Goal: Task Accomplishment & Management: Manage account settings

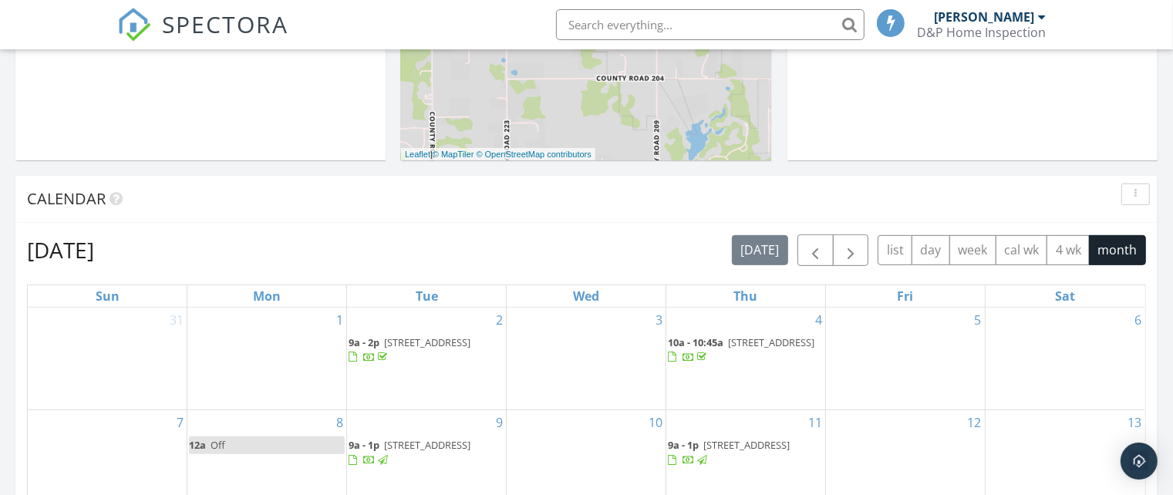
scroll to position [503, 0]
click at [853, 242] on span "button" at bounding box center [850, 250] width 19 height 19
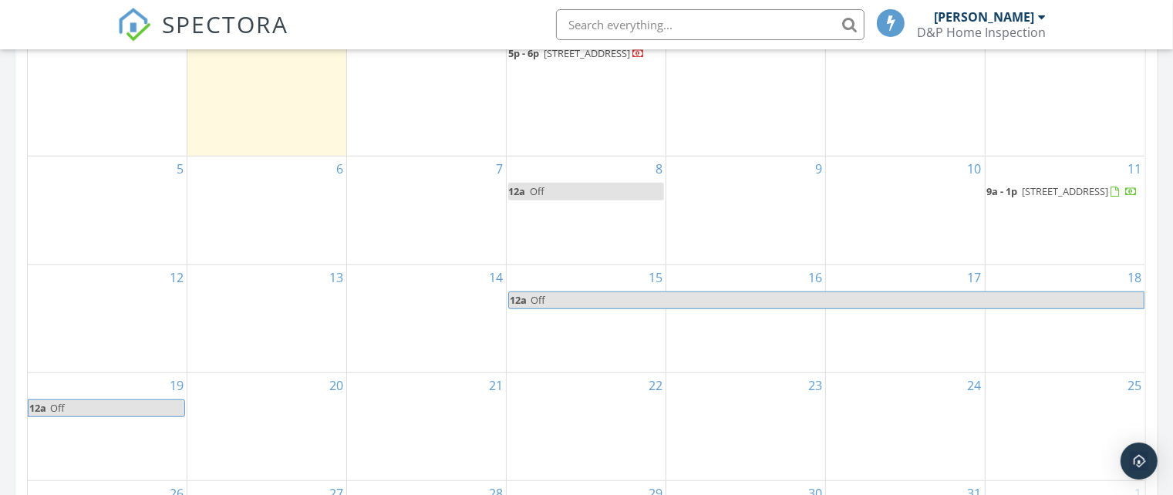
scroll to position [810, 0]
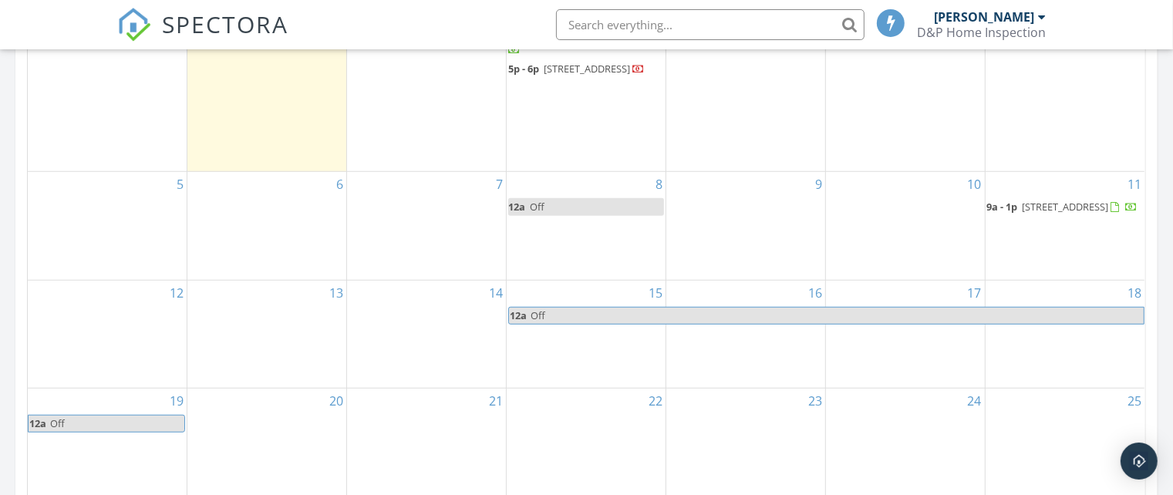
click at [435, 254] on div "7" at bounding box center [426, 225] width 159 height 107
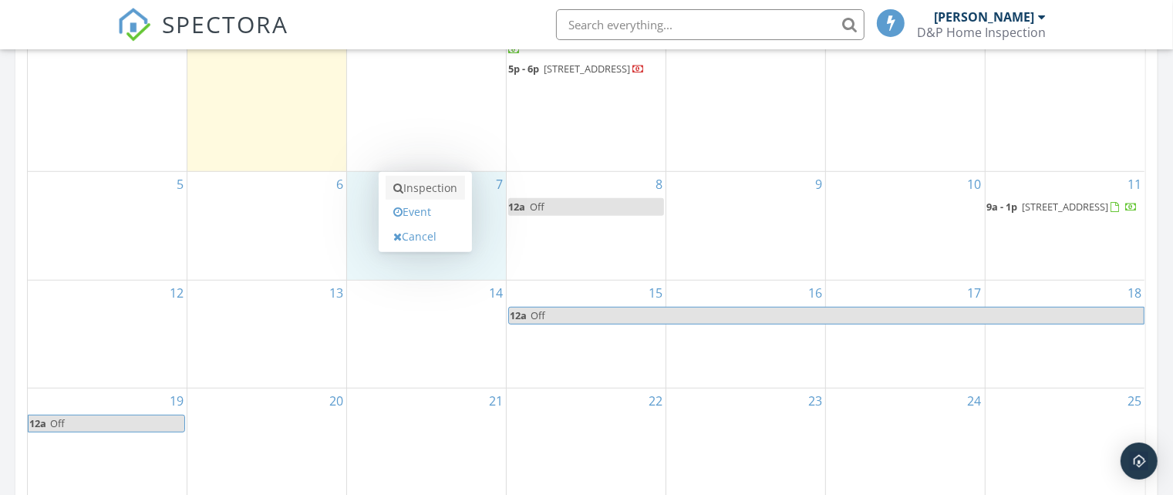
click at [416, 190] on link "Inspection" at bounding box center [424, 188] width 79 height 25
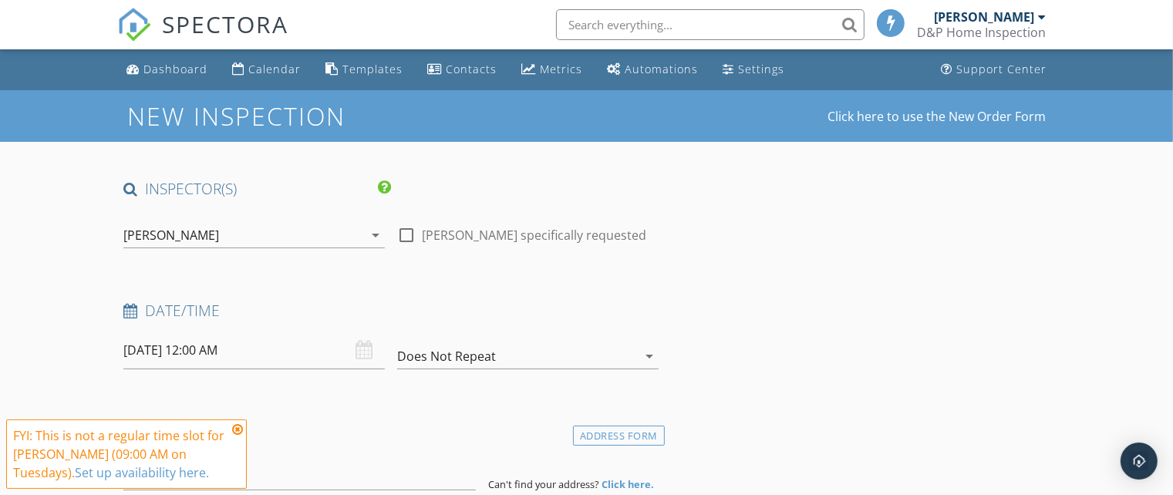
click at [214, 349] on input "[DATE] 12:00 AM" at bounding box center [253, 350] width 261 height 38
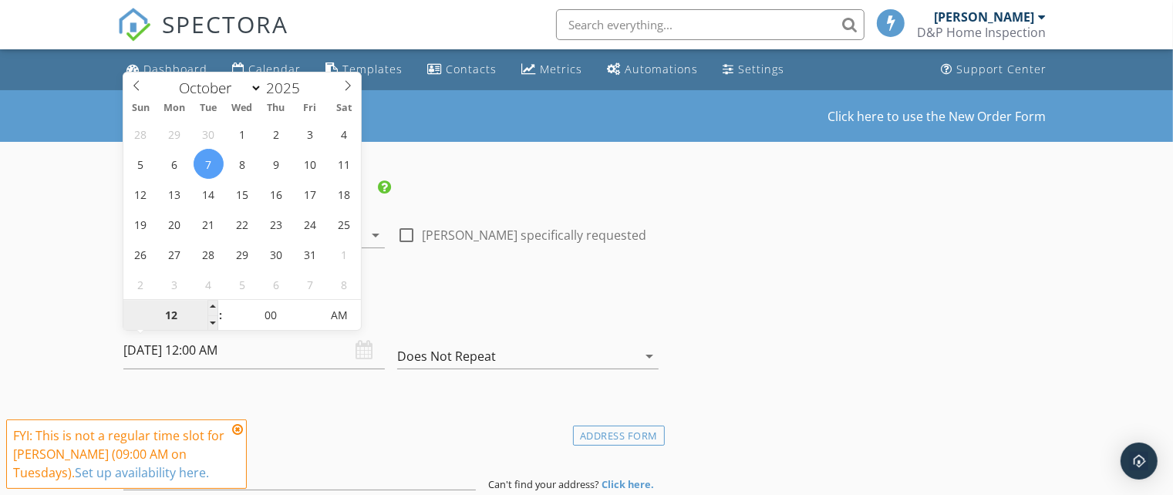
click at [206, 309] on input "12" at bounding box center [170, 316] width 95 height 31
click at [205, 309] on input "12" at bounding box center [170, 316] width 95 height 31
click at [205, 310] on input "12" at bounding box center [170, 316] width 95 height 31
type input "01"
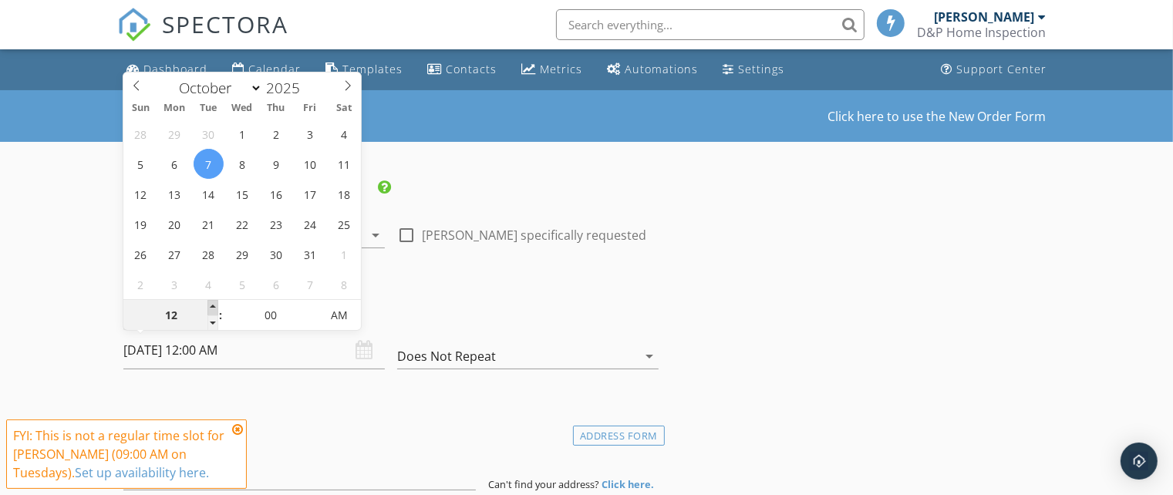
type input "10/07/2025 1:00 AM"
click at [209, 304] on span at bounding box center [212, 307] width 11 height 15
type input "02"
type input "10/07/2025 2:00 AM"
click at [209, 304] on span at bounding box center [212, 307] width 11 height 15
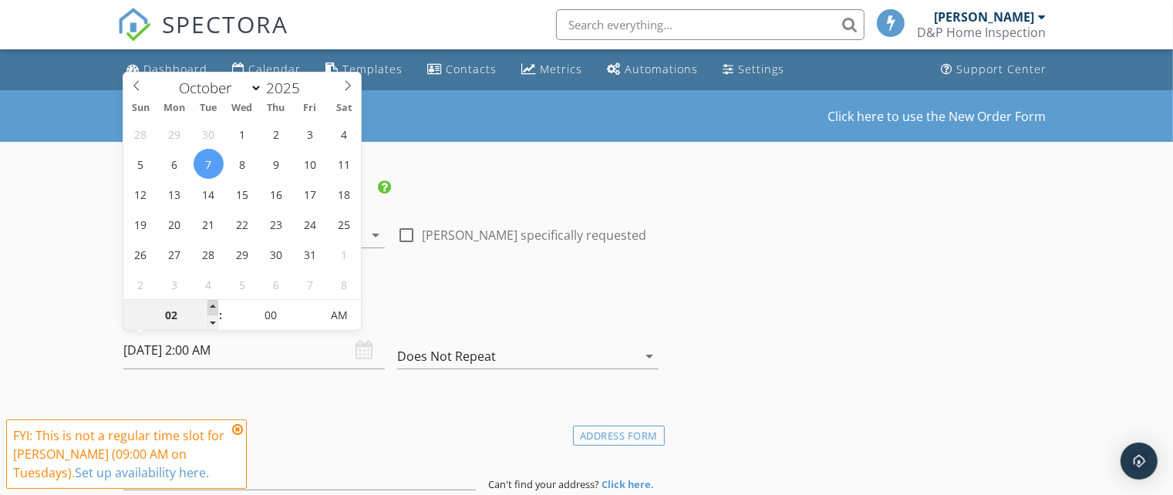
type input "03"
type input "10/07/2025 3:00 AM"
click at [209, 304] on span at bounding box center [212, 307] width 11 height 15
type input "04"
type input "10/07/2025 4:00 AM"
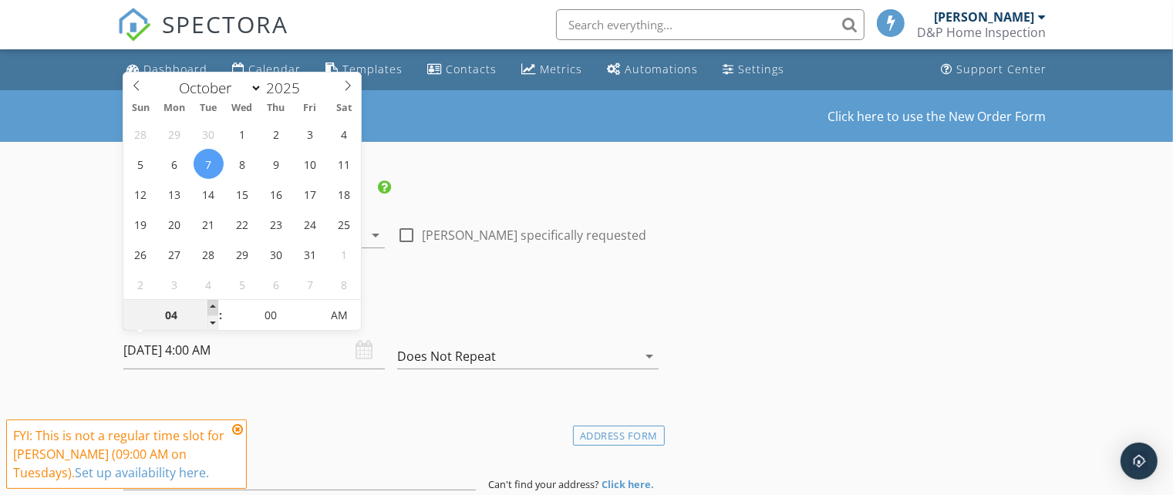
click at [209, 304] on span at bounding box center [212, 307] width 11 height 15
type input "05"
type input "10/07/2025 5:00 AM"
click at [209, 304] on span at bounding box center [212, 307] width 11 height 15
type input "06"
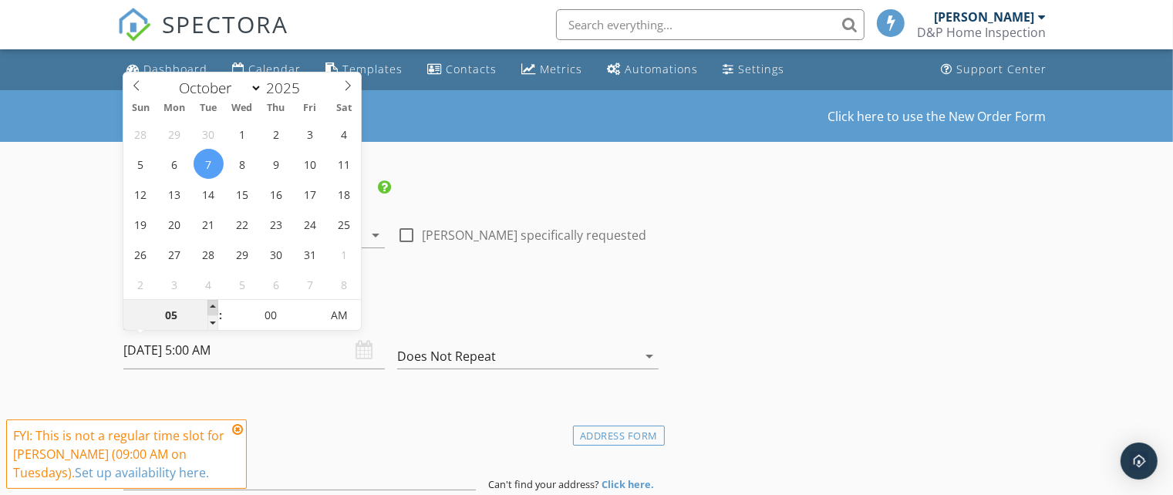
type input "10/07/2025 6:00 AM"
click at [209, 304] on span at bounding box center [212, 307] width 11 height 15
type input "07"
type input "10/07/2025 7:00 AM"
click at [209, 304] on span at bounding box center [212, 307] width 11 height 15
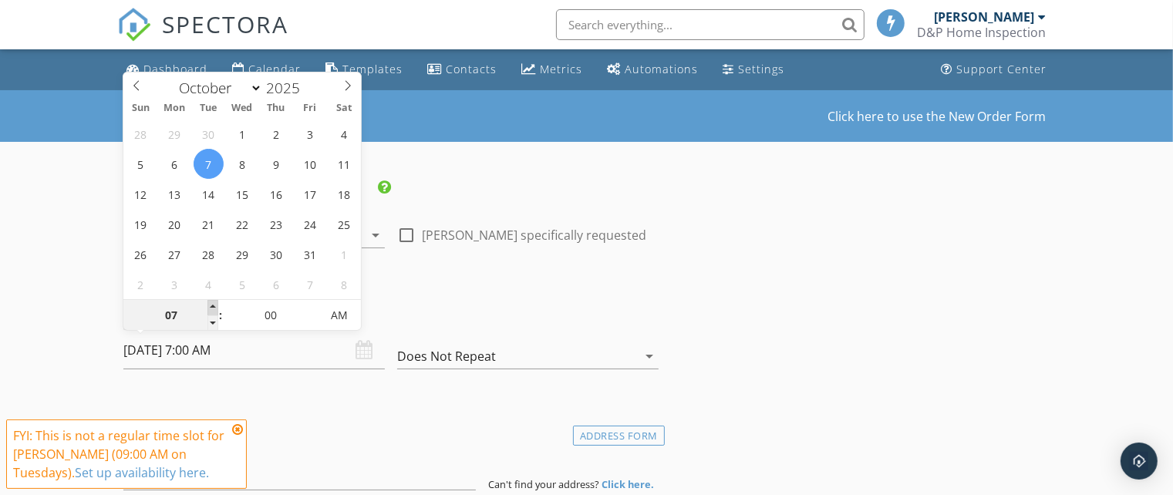
type input "08"
type input "10/07/2025 8:00 AM"
click at [209, 304] on span at bounding box center [212, 307] width 11 height 15
type input "09"
type input "[DATE] 9:00 AM"
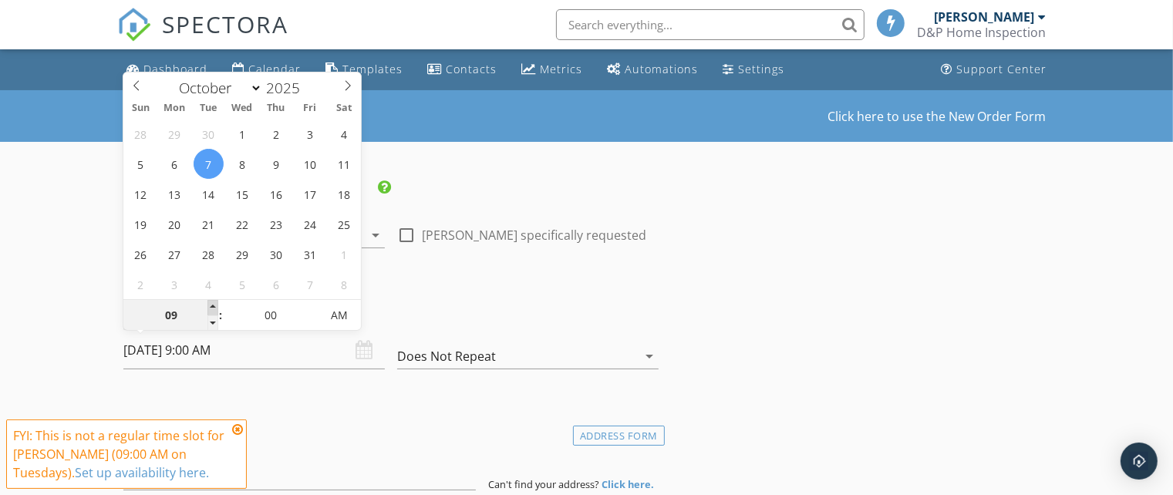
click at [209, 304] on span at bounding box center [212, 307] width 11 height 15
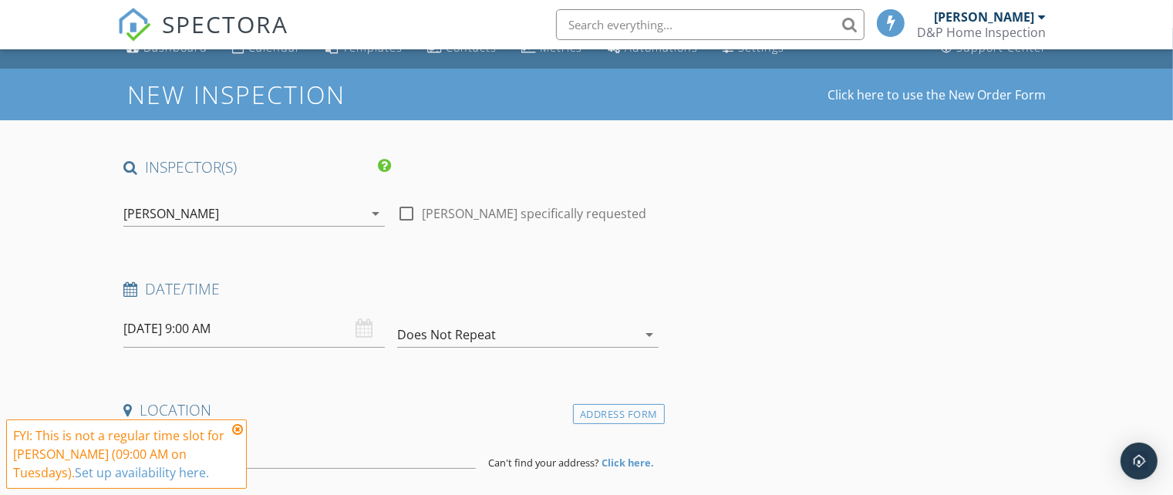
scroll to position [32, 0]
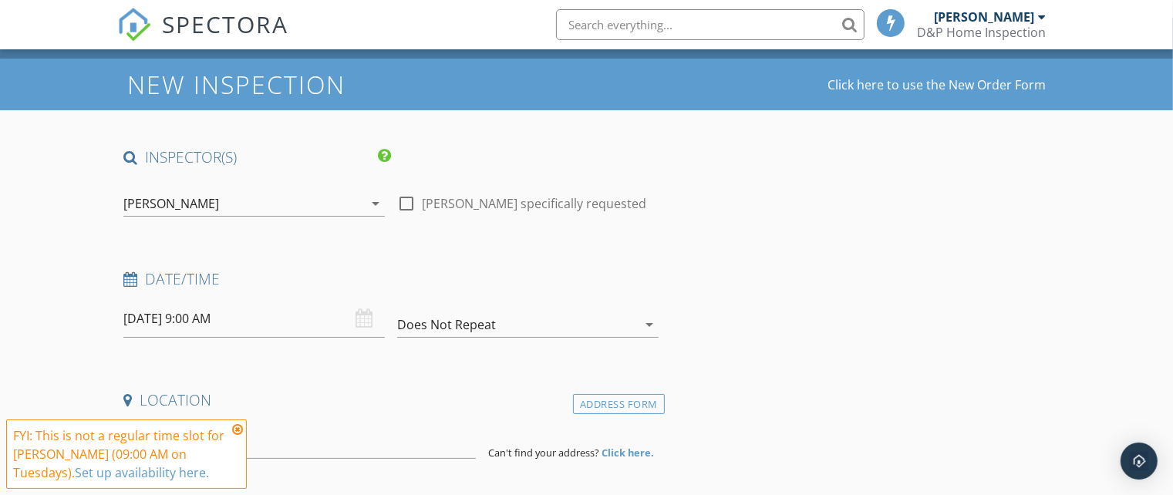
drag, startPoint x: 239, startPoint y: 426, endPoint x: 443, endPoint y: 275, distance: 254.1
click at [239, 426] on icon at bounding box center [237, 429] width 11 height 12
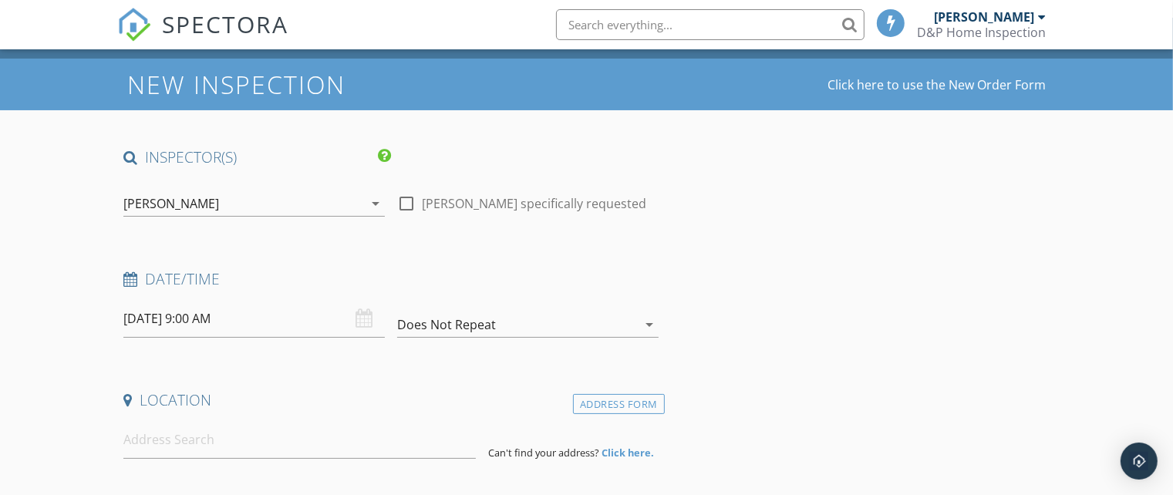
click at [399, 204] on div at bounding box center [406, 203] width 26 height 26
checkbox input "true"
click at [220, 442] on input at bounding box center [299, 440] width 352 height 38
type input "0"
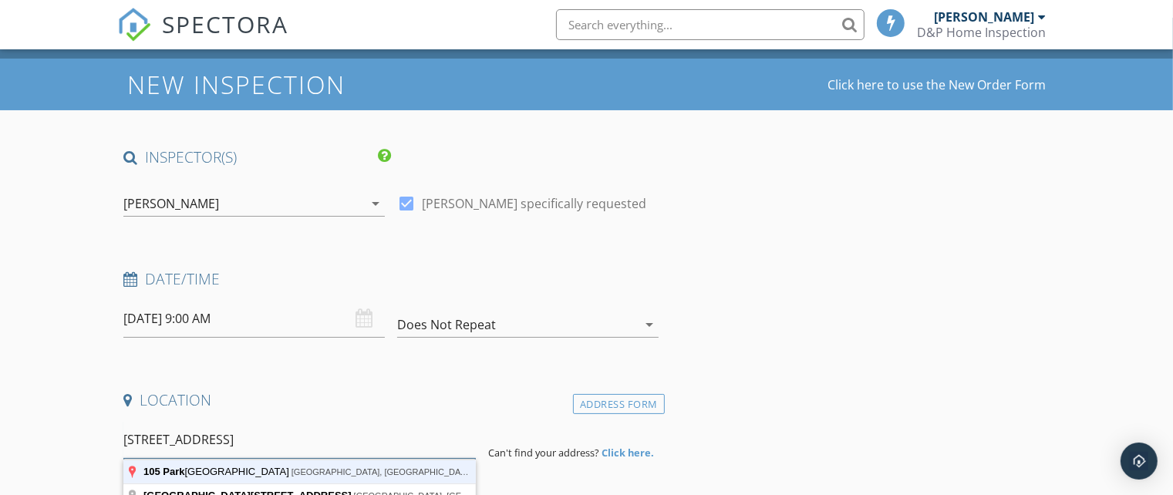
type input "105 Park Center Street, Leesburg, FL, USA"
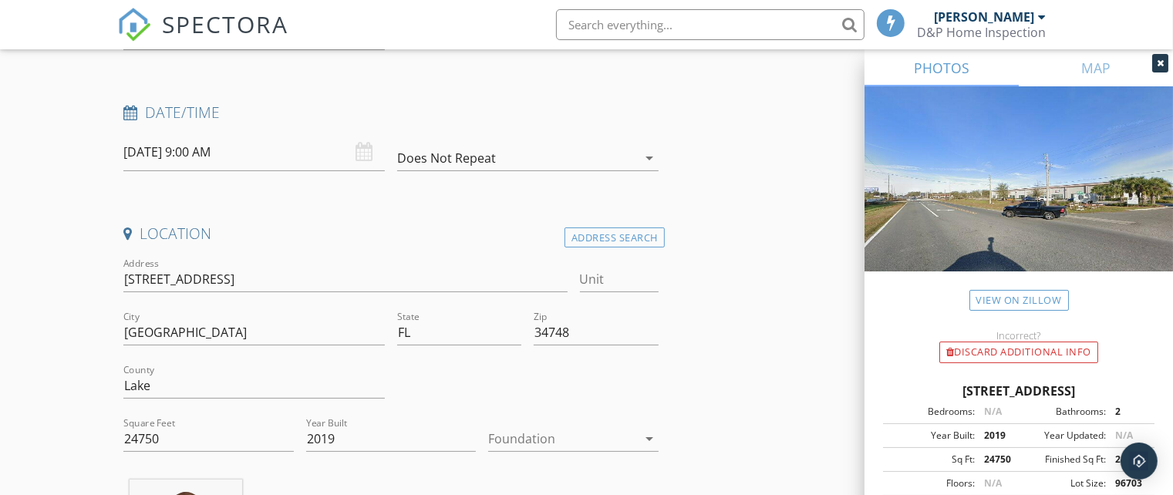
scroll to position [220, 0]
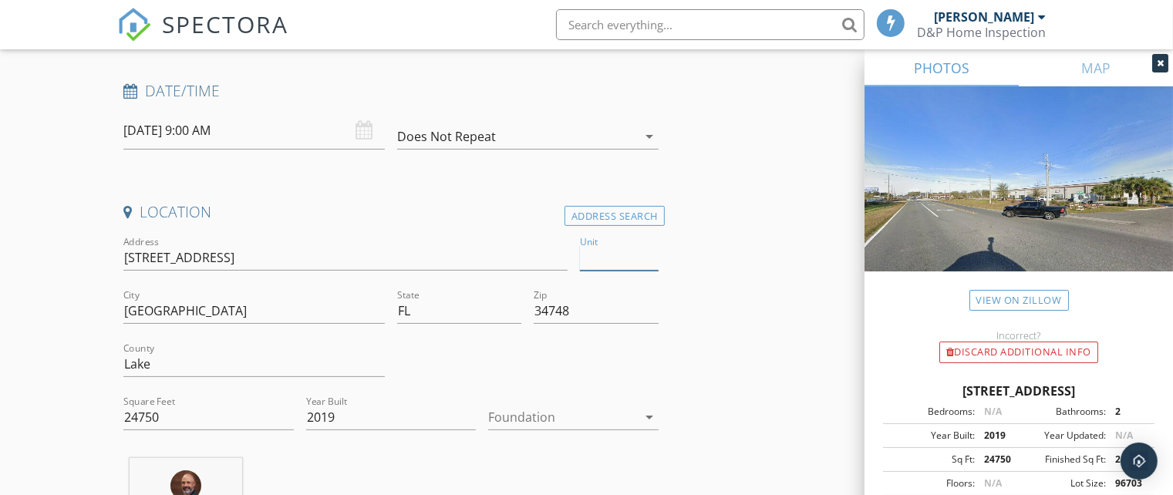
click at [624, 258] on input "Unit" at bounding box center [619, 257] width 79 height 25
type input "102"
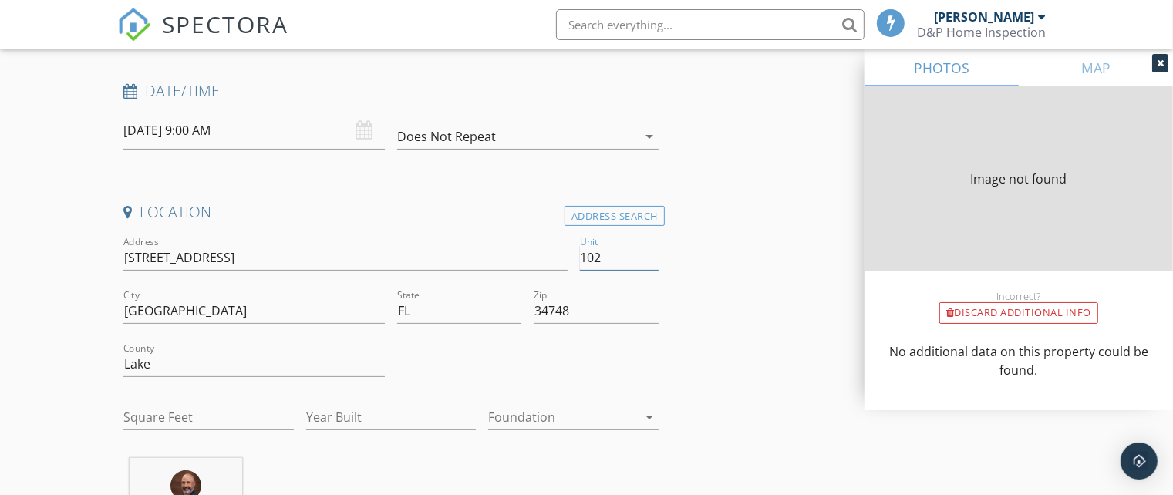
type input "24750"
type input "2019"
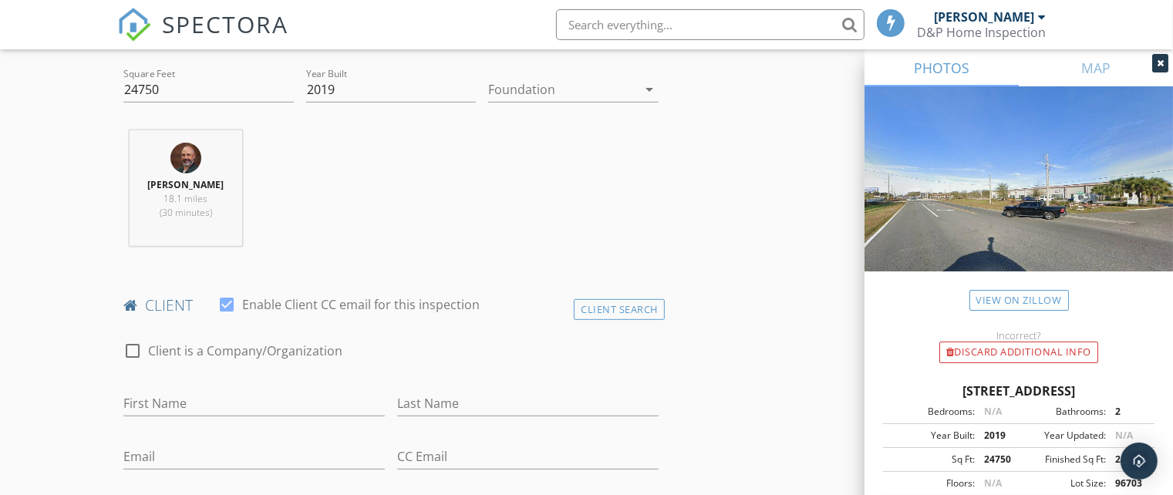
scroll to position [607, 0]
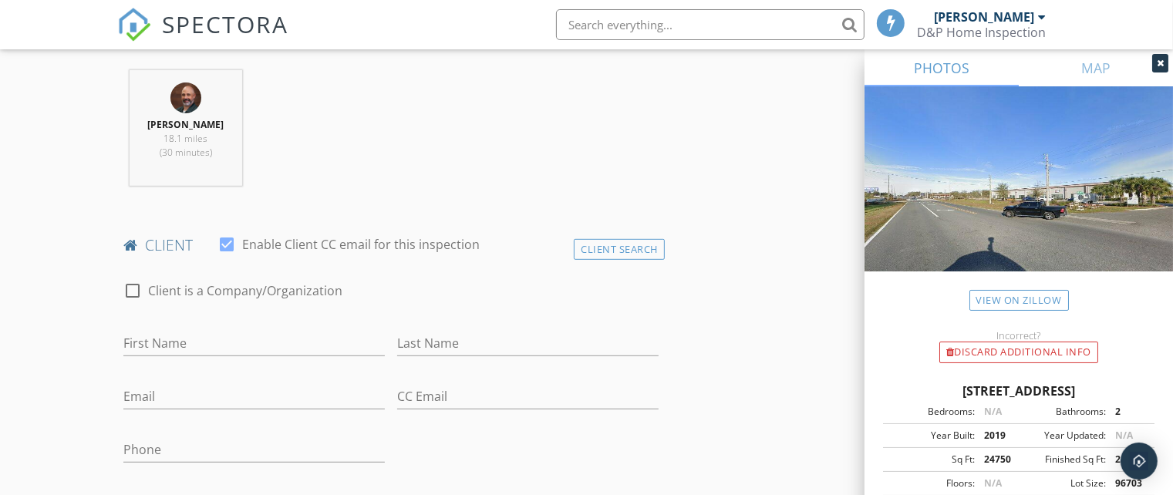
type input "102"
click at [238, 345] on input "First Name" at bounding box center [253, 343] width 261 height 25
type input "[PERSON_NAME]"
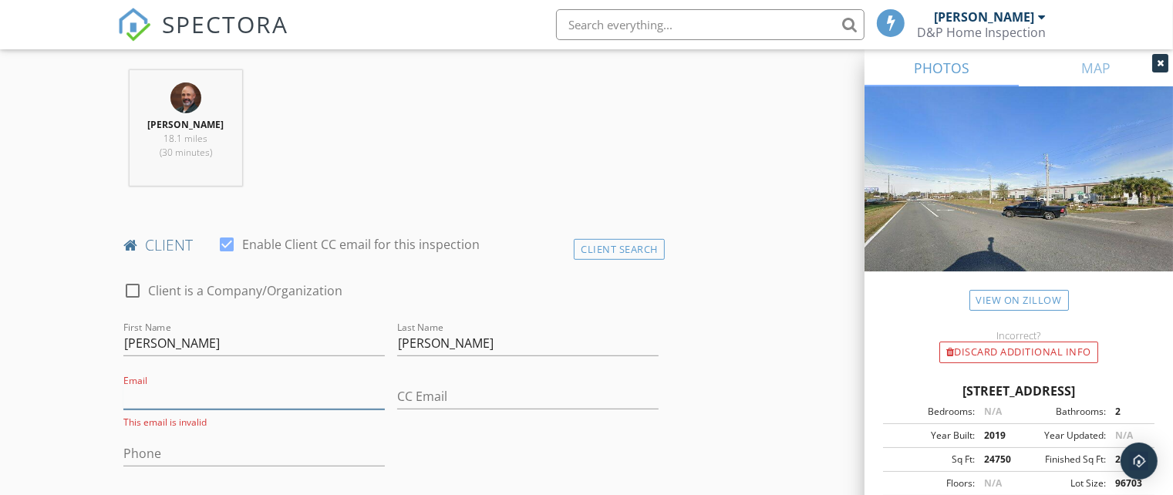
paste input "[PERSON_NAME][EMAIL_ADDRESS][DOMAIN_NAME]"
type input "[PERSON_NAME][EMAIL_ADDRESS][DOMAIN_NAME]"
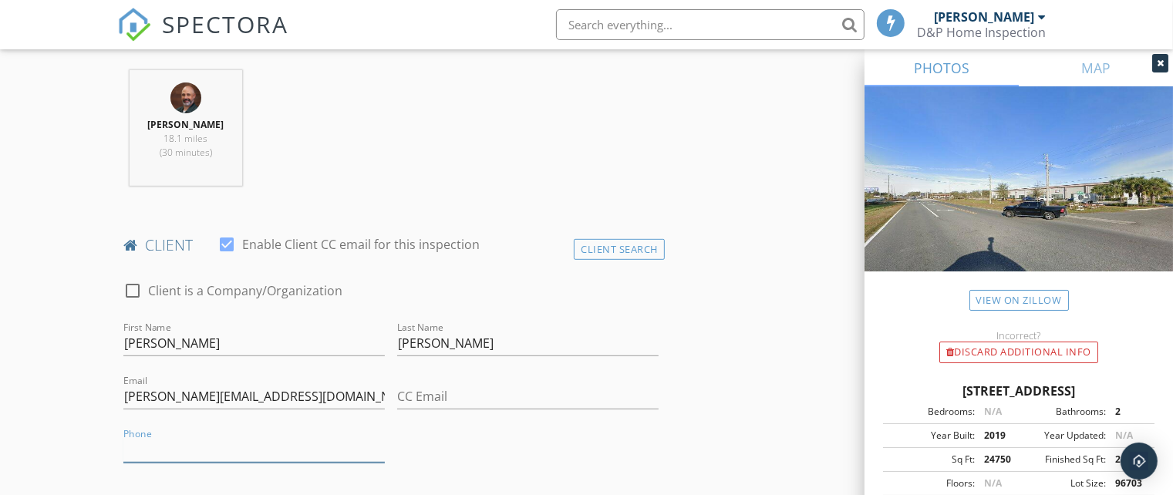
click at [158, 449] on input "Phone" at bounding box center [253, 449] width 261 height 25
paste input "[PHONE_NUMBER]"
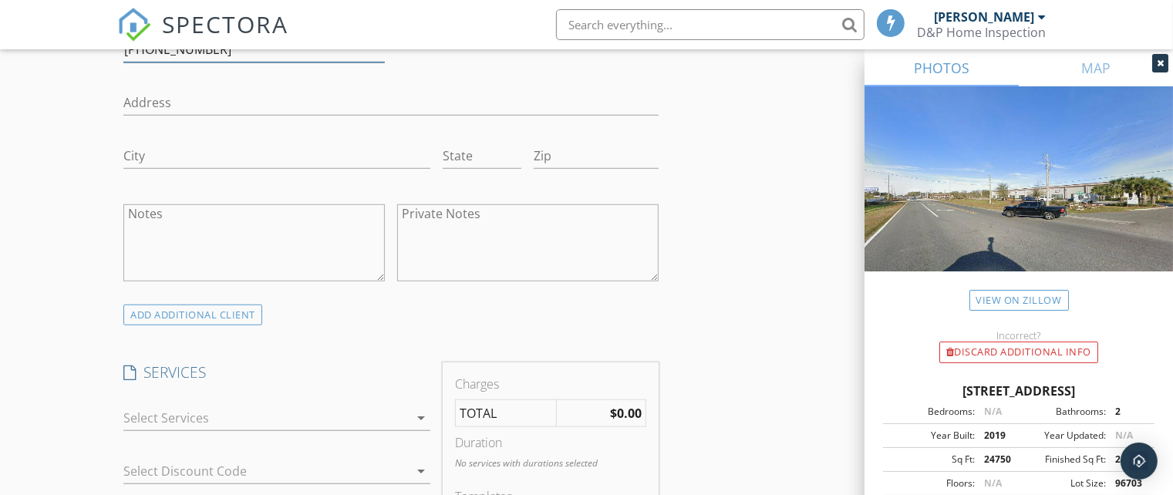
scroll to position [1018, 0]
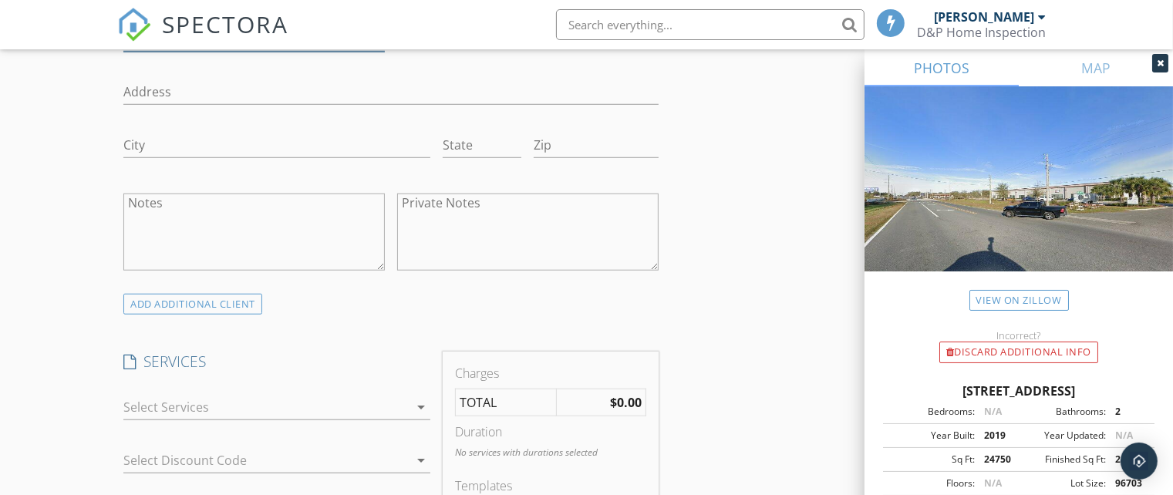
type input "[PHONE_NUMBER]"
click at [314, 412] on div at bounding box center [265, 407] width 285 height 25
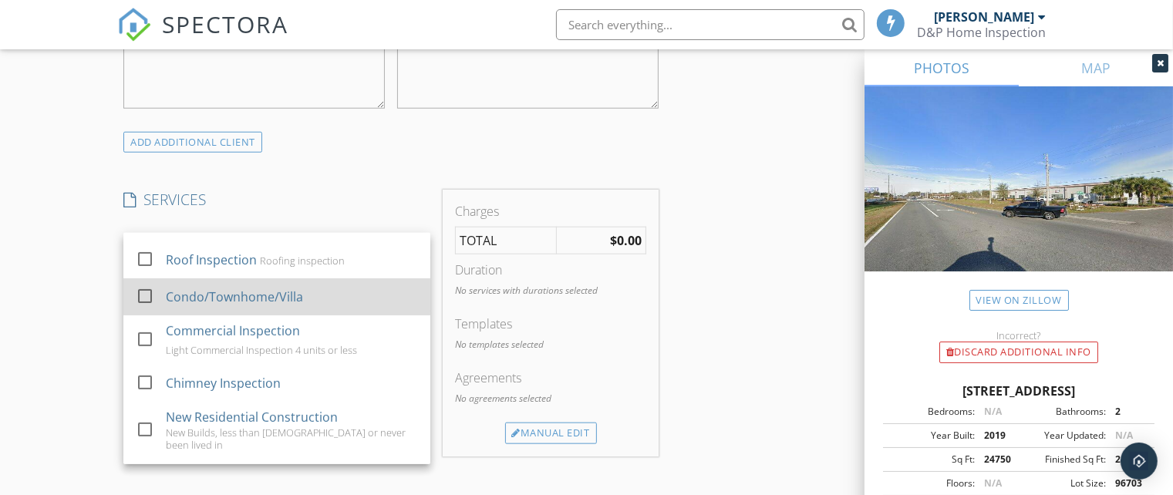
scroll to position [513, 0]
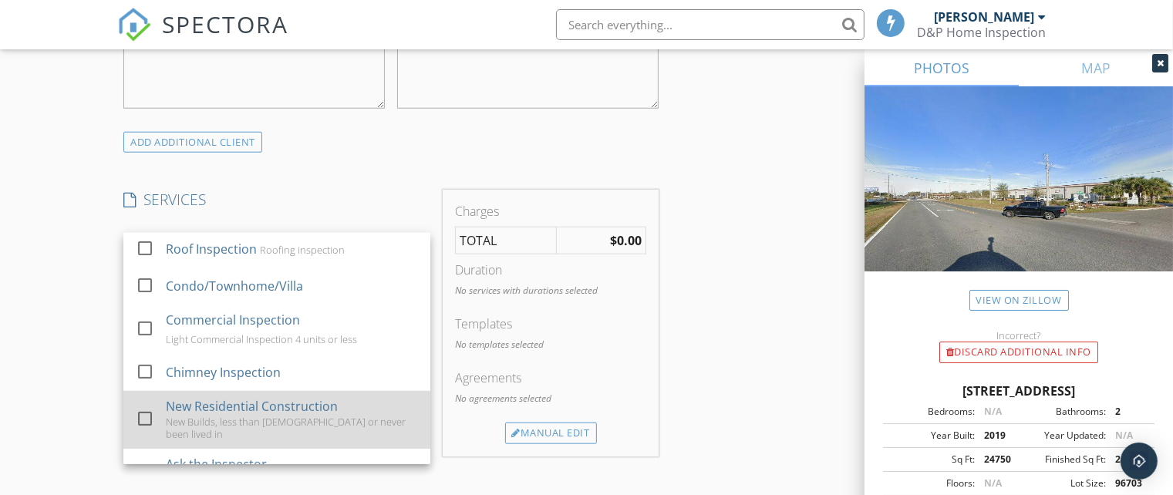
click at [150, 426] on div at bounding box center [145, 418] width 26 height 26
checkbox input "true"
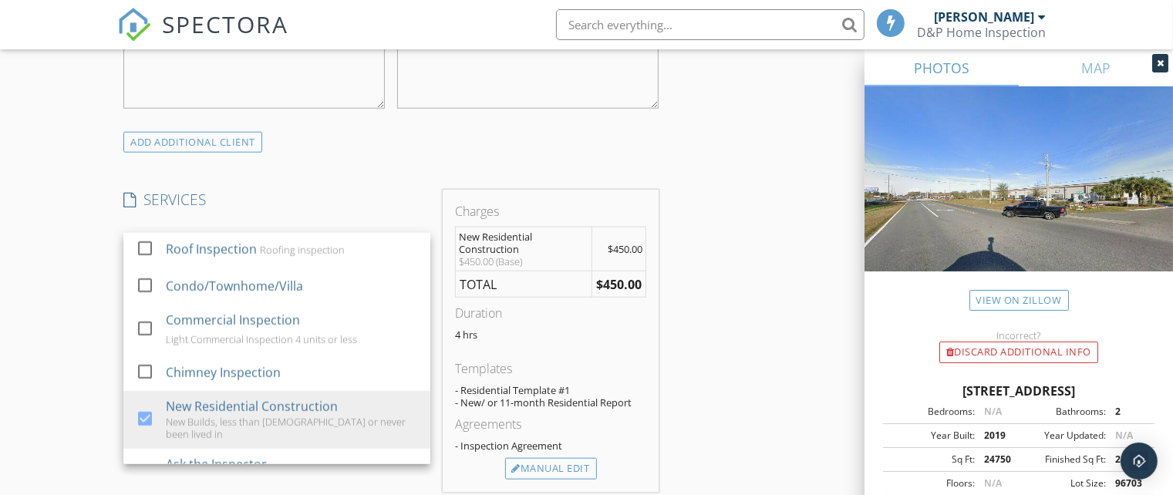
click at [72, 297] on div "New Inspection Click here to use the New Order Form INSPECTOR(S) check_box Dirk…" at bounding box center [586, 368] width 1173 height 2916
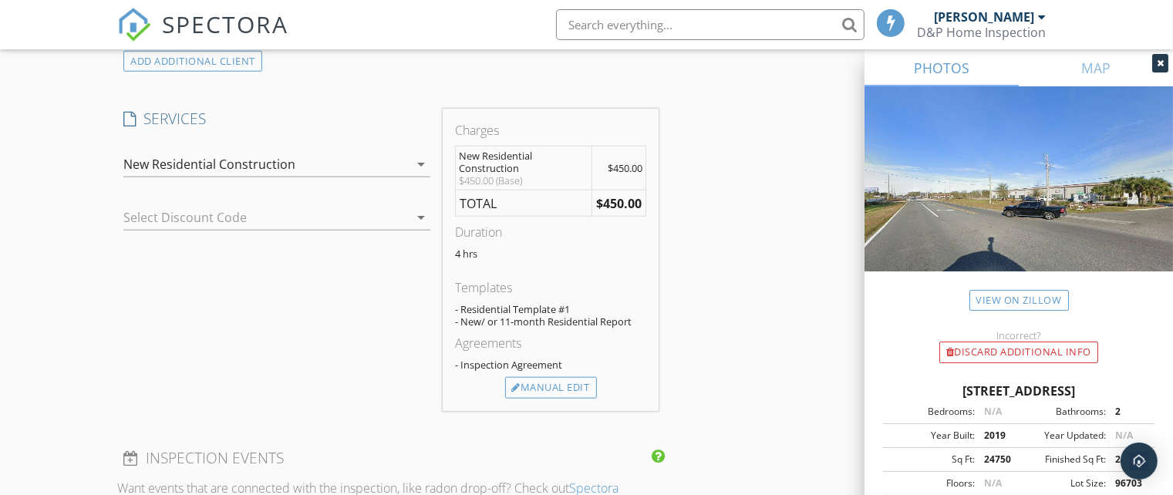
scroll to position [1294, 0]
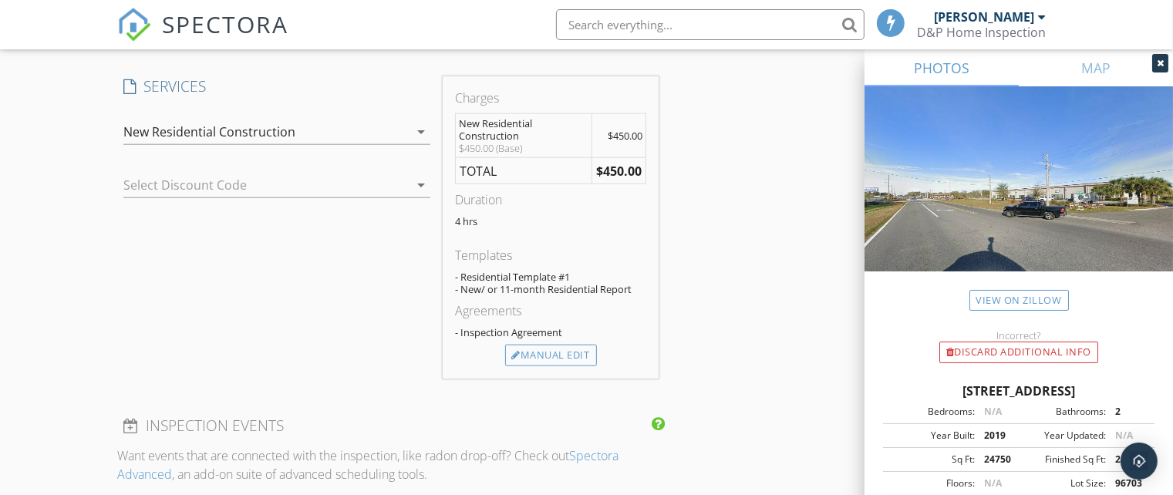
click at [266, 188] on div at bounding box center [255, 185] width 264 height 25
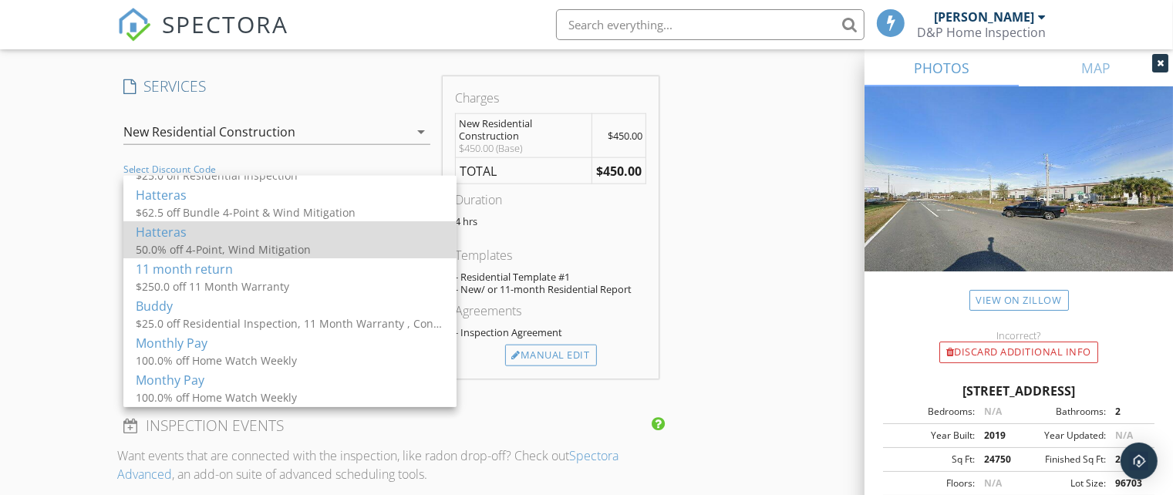
scroll to position [116, 0]
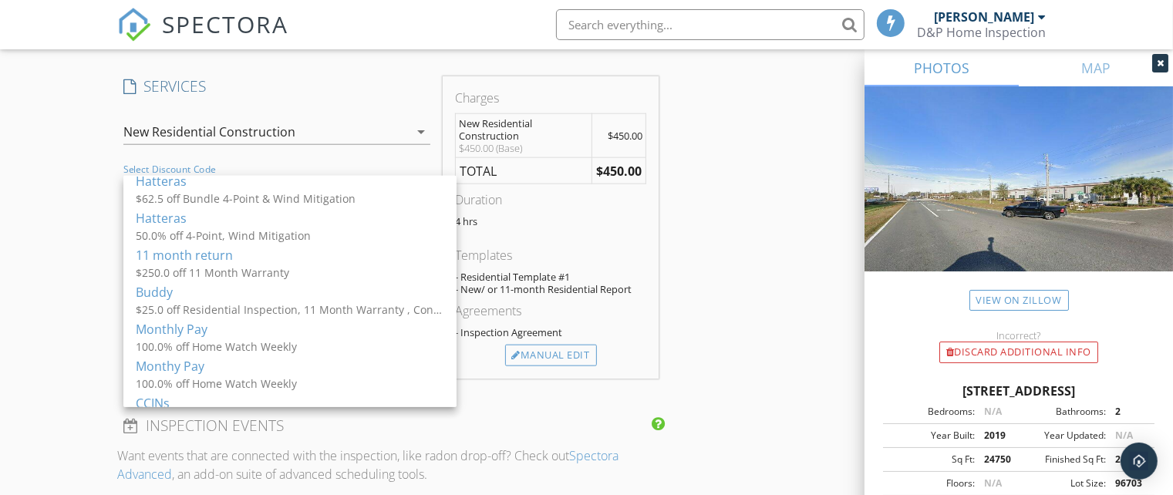
click at [83, 271] on div "New Inspection Click here to use the New Order Form INSPECTOR(S) check_box Dirk…" at bounding box center [586, 255] width 1173 height 2916
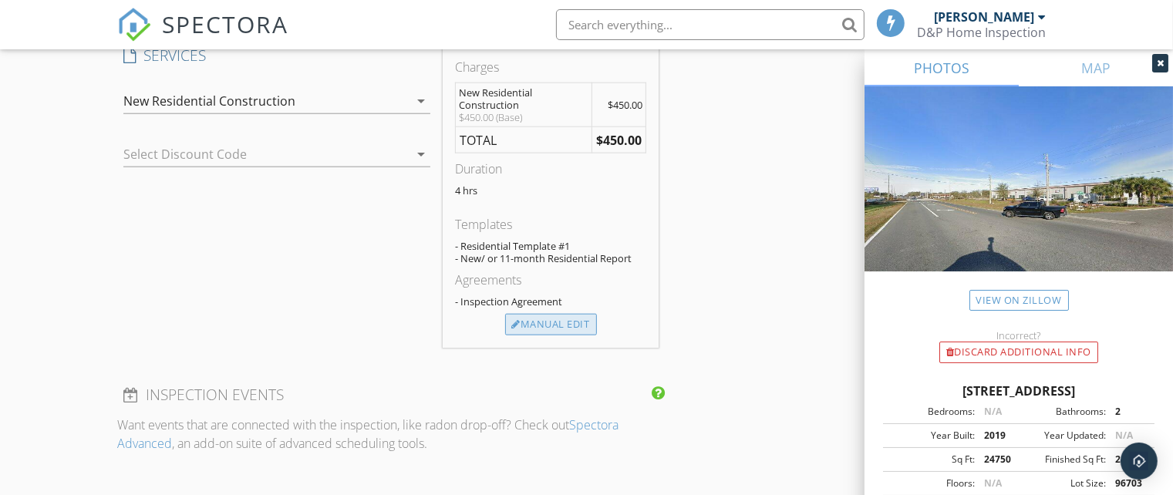
scroll to position [1334, 0]
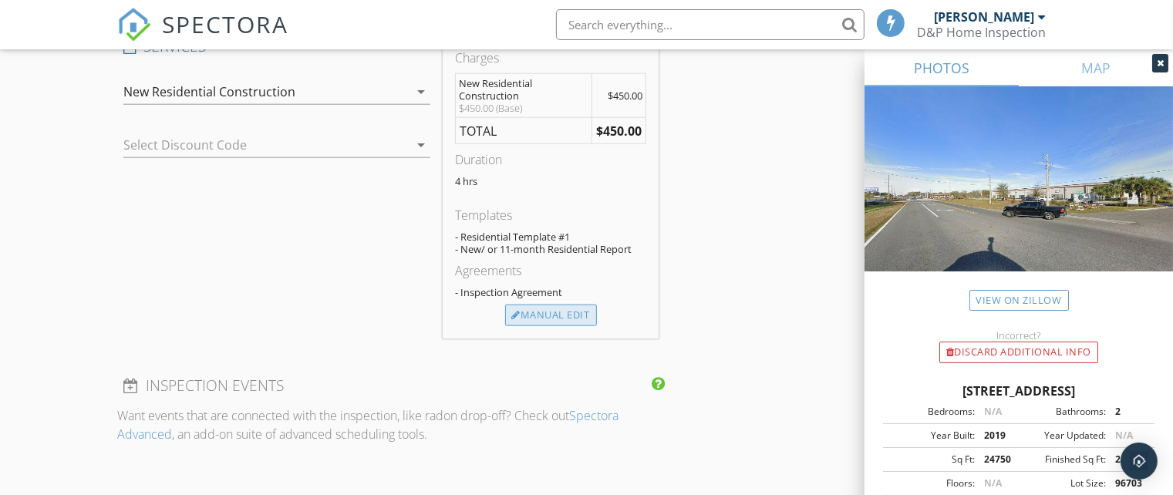
click at [564, 318] on div "Manual Edit" at bounding box center [551, 315] width 92 height 22
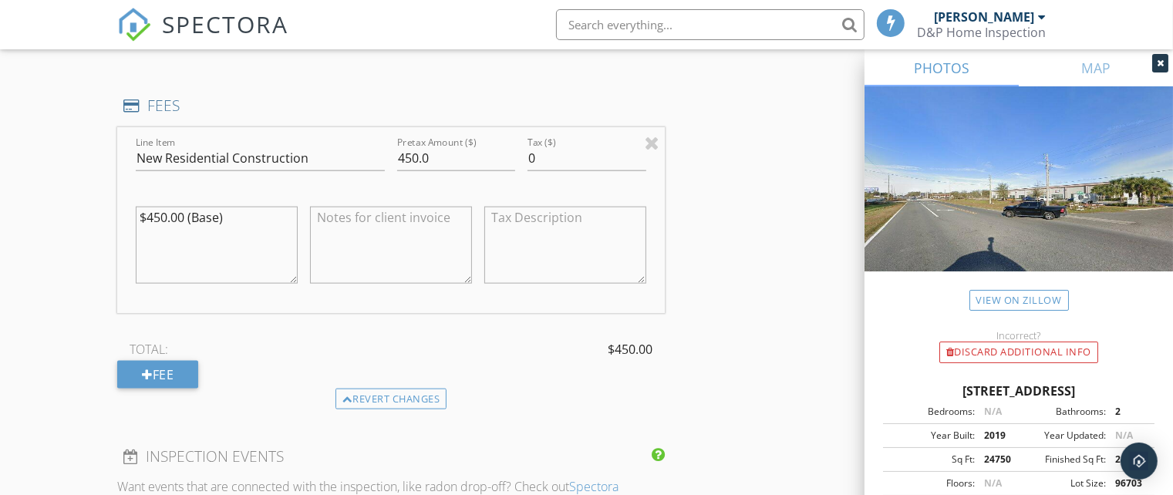
scroll to position [1435, 0]
click at [171, 379] on div "Fee" at bounding box center [157, 374] width 81 height 28
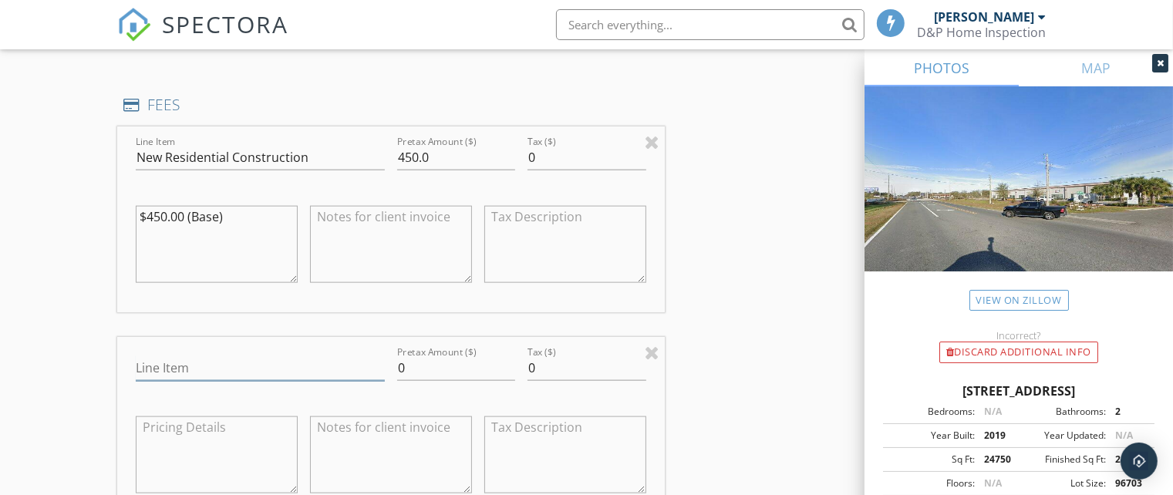
click at [226, 372] on input "Line Item" at bounding box center [260, 367] width 249 height 25
type input "D"
type input "Shade Discount"
type input "-100.00"
click at [715, 365] on div "INSPECTOR(S) check_box Dirk Houglum PRIMARY Dirk Houglum arrow_drop_down check_…" at bounding box center [586, 330] width 938 height 3172
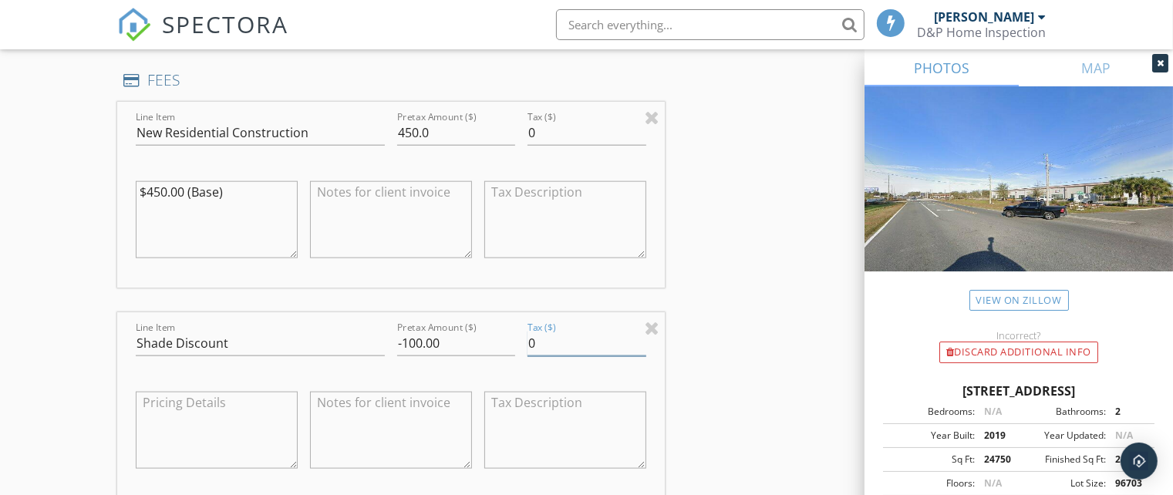
scroll to position [1462, 0]
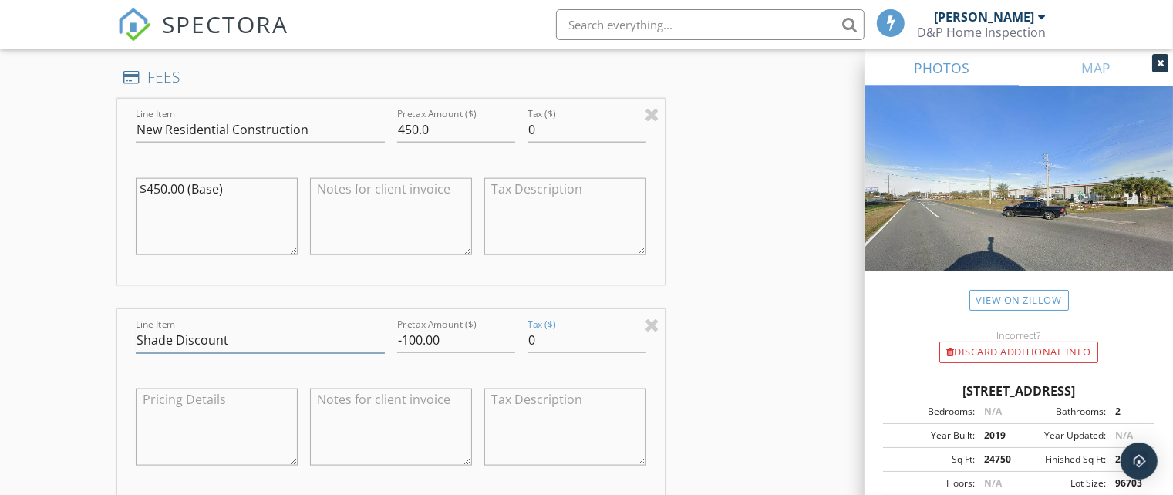
click at [174, 346] on input "Shade Discount" at bounding box center [260, 340] width 249 height 25
type input "Shady Discount"
click at [119, 359] on div "Line Item Shady Discount Pretax Amount ($) -100.00 Tax ($) 0" at bounding box center [390, 402] width 547 height 186
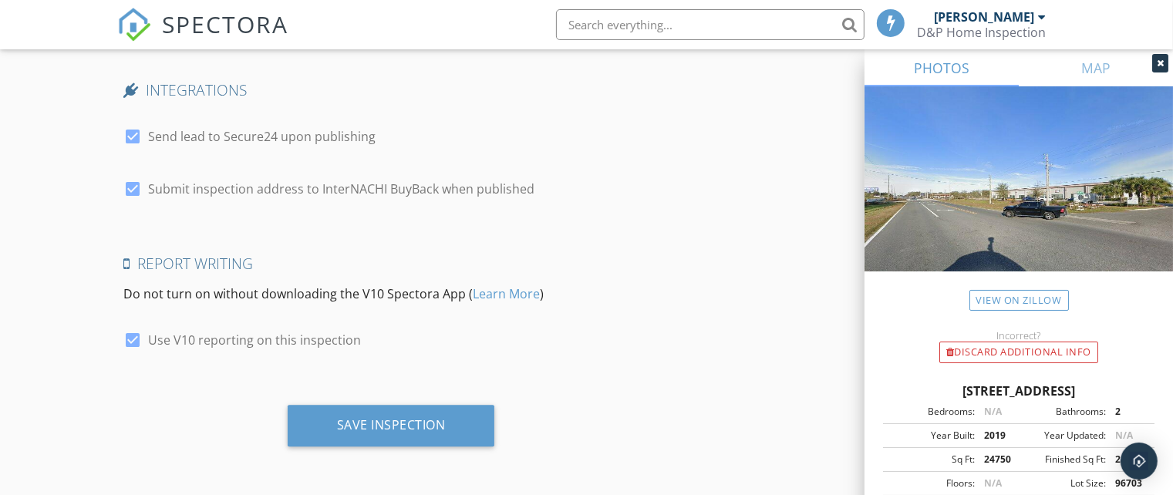
scroll to position [2895, 0]
drag, startPoint x: 134, startPoint y: 136, endPoint x: 229, endPoint y: 130, distance: 95.0
click at [134, 136] on div at bounding box center [132, 136] width 26 height 26
checkbox input "false"
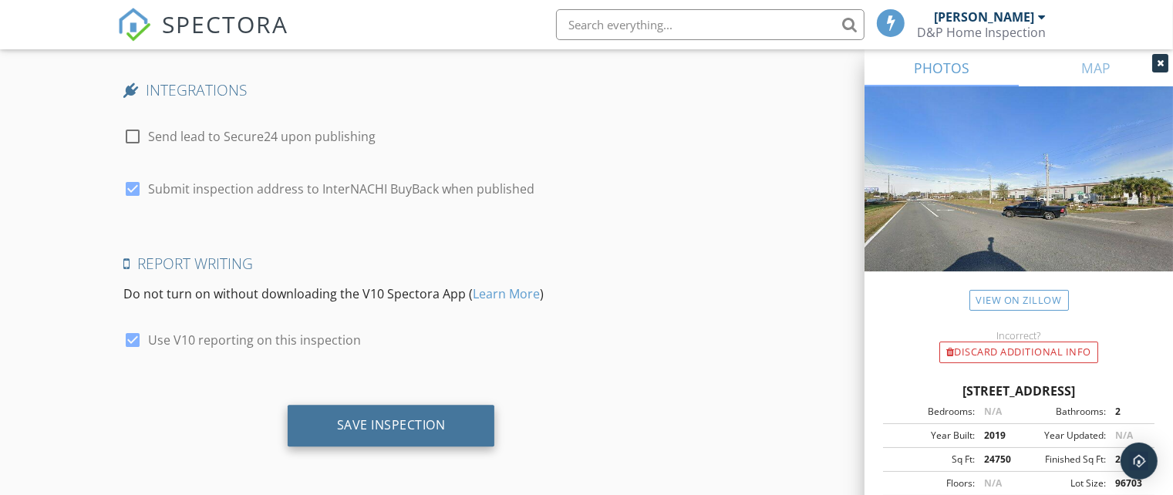
click at [382, 420] on div "Save Inspection" at bounding box center [391, 424] width 109 height 15
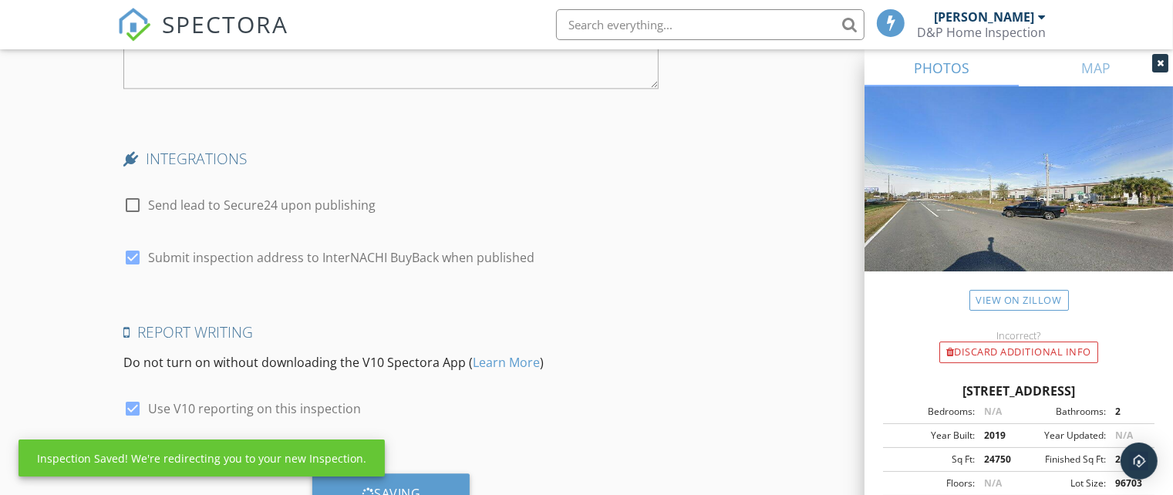
scroll to position [2742, 0]
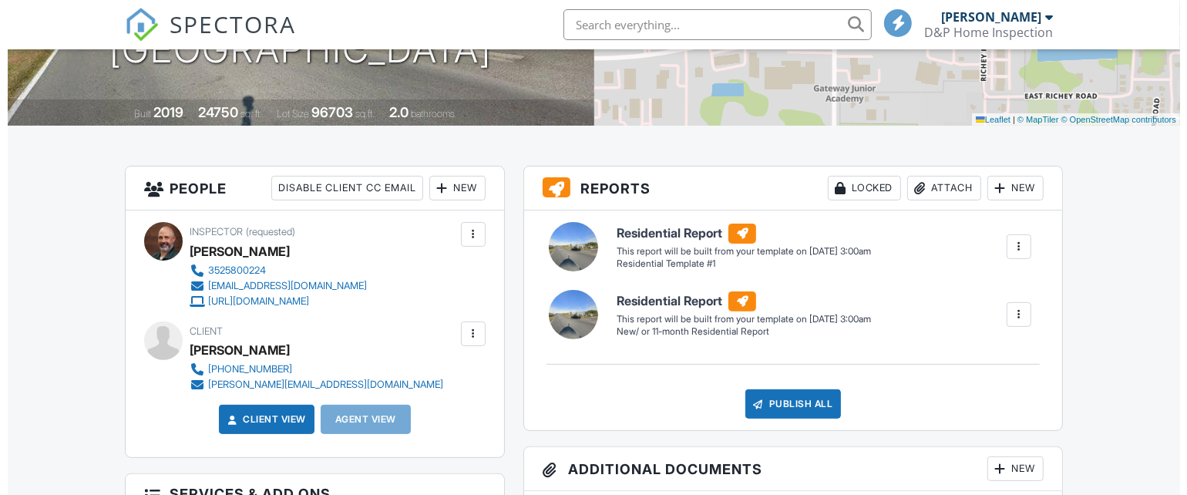
scroll to position [355, 0]
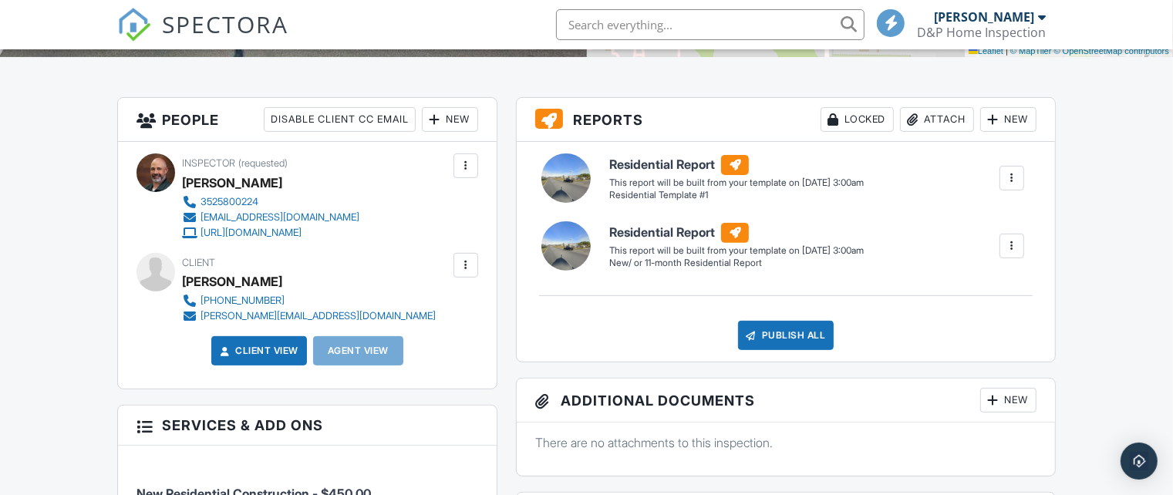
click at [1008, 242] on div at bounding box center [1011, 245] width 15 height 15
click at [970, 329] on div "Delete" at bounding box center [983, 328] width 32 height 17
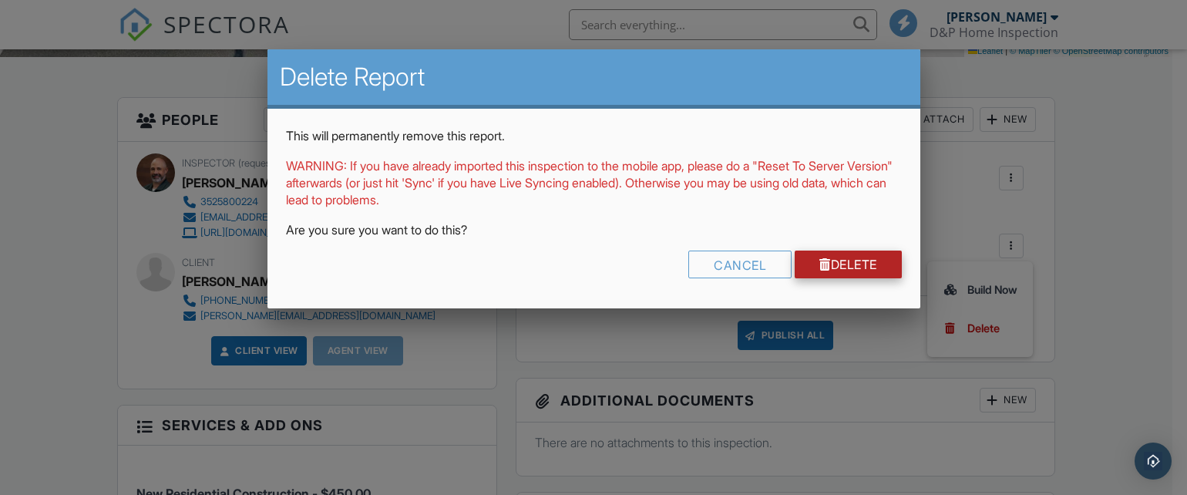
click at [862, 264] on link "Delete" at bounding box center [848, 265] width 107 height 28
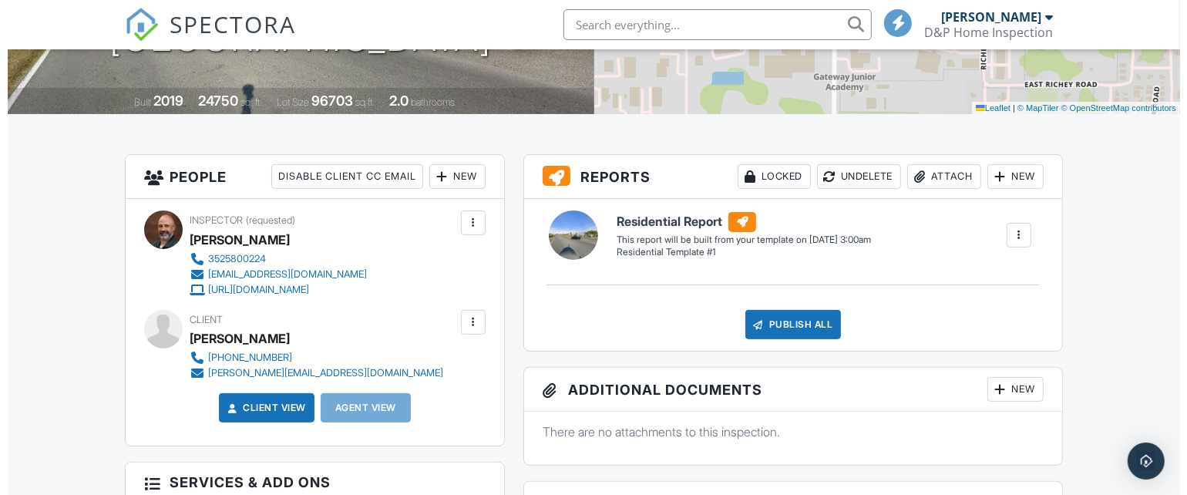
scroll to position [282, 0]
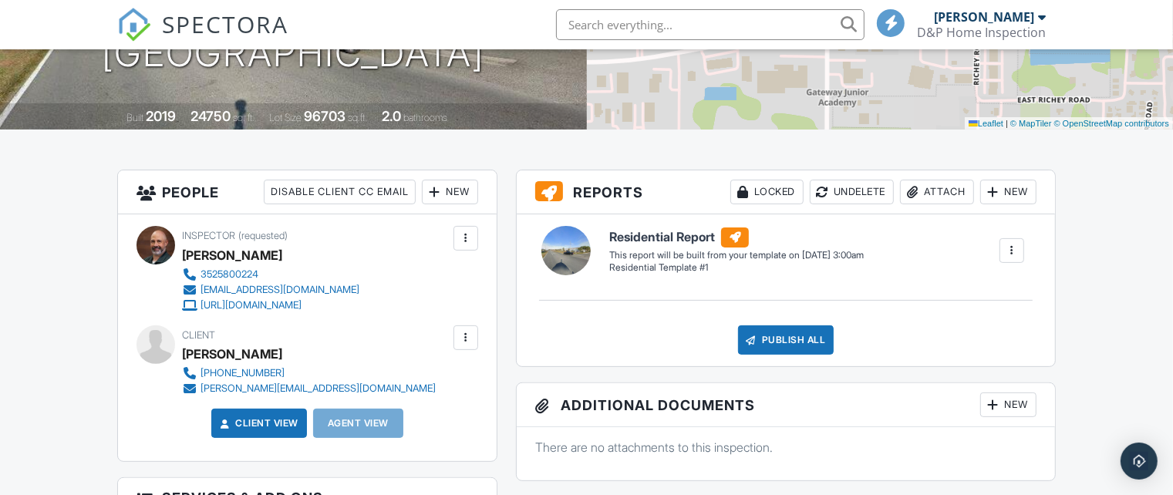
click at [450, 186] on div "New" at bounding box center [450, 192] width 56 height 25
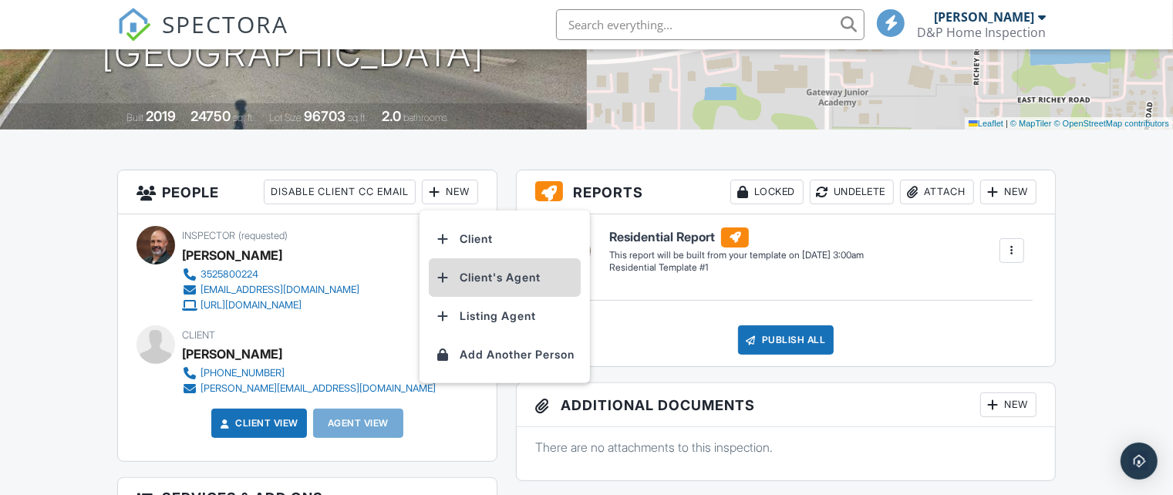
click at [490, 282] on li "Client's Agent" at bounding box center [505, 277] width 152 height 39
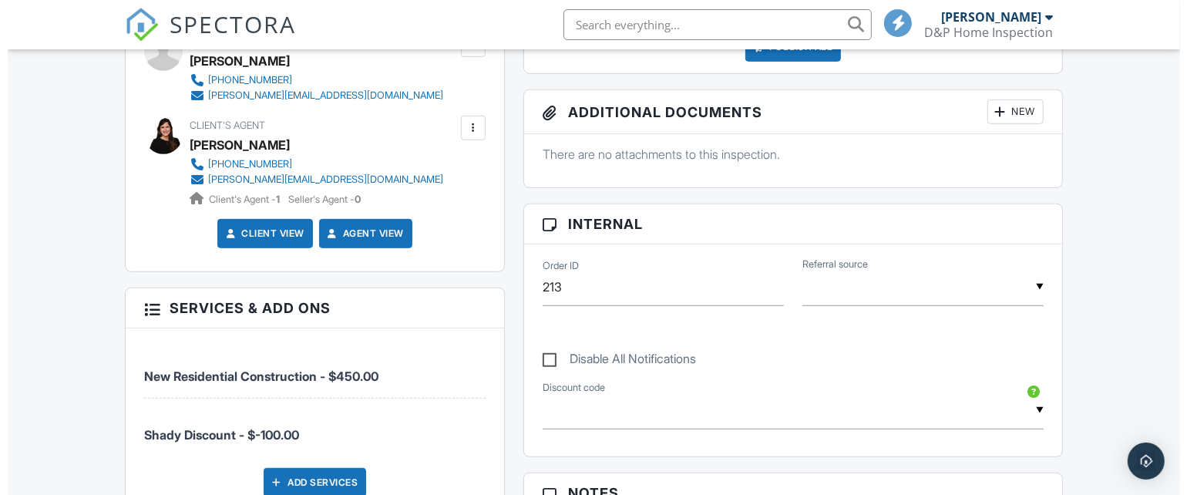
scroll to position [571, 0]
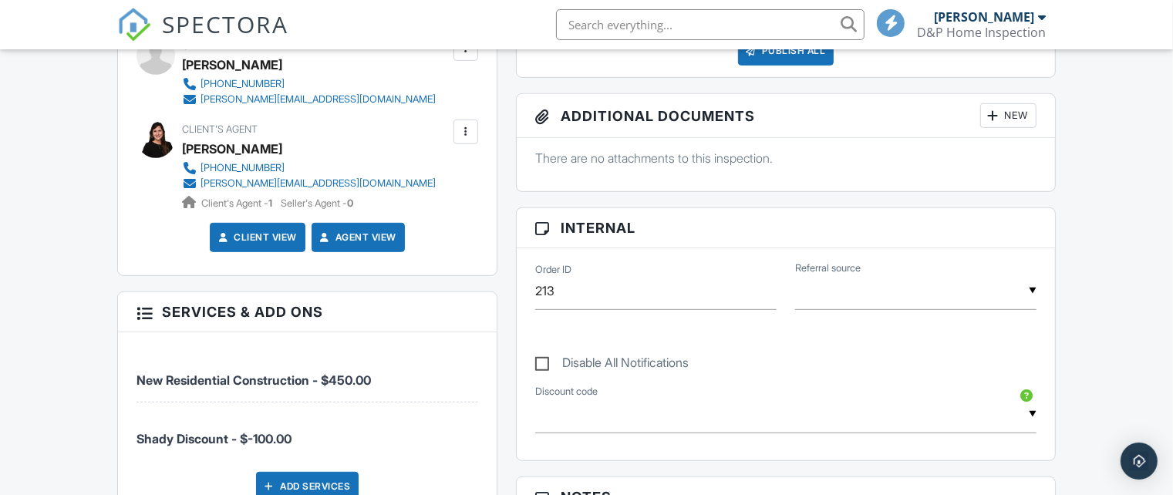
click at [466, 133] on div at bounding box center [465, 131] width 15 height 15
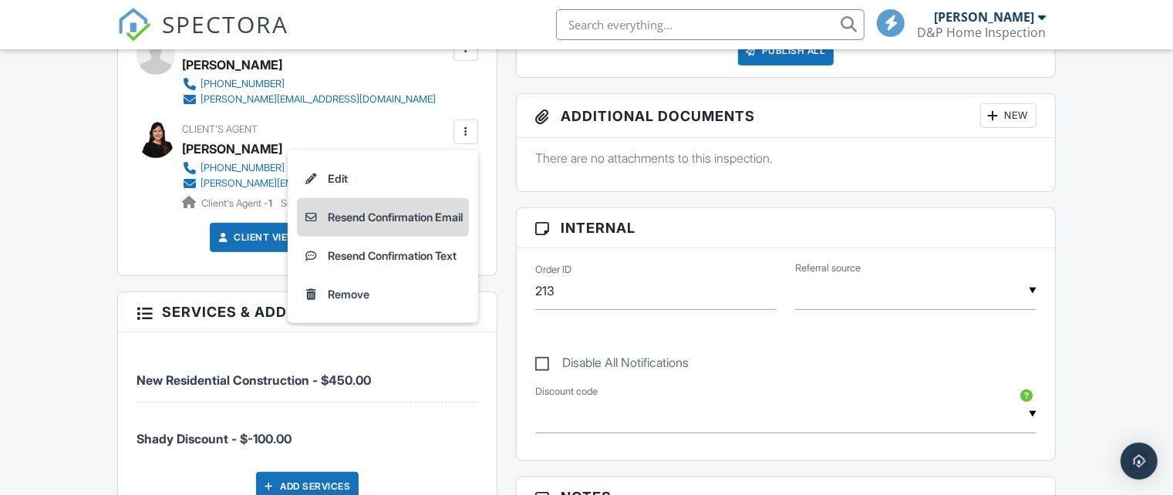
click at [374, 220] on li "Resend Confirmation Email" at bounding box center [383, 217] width 172 height 39
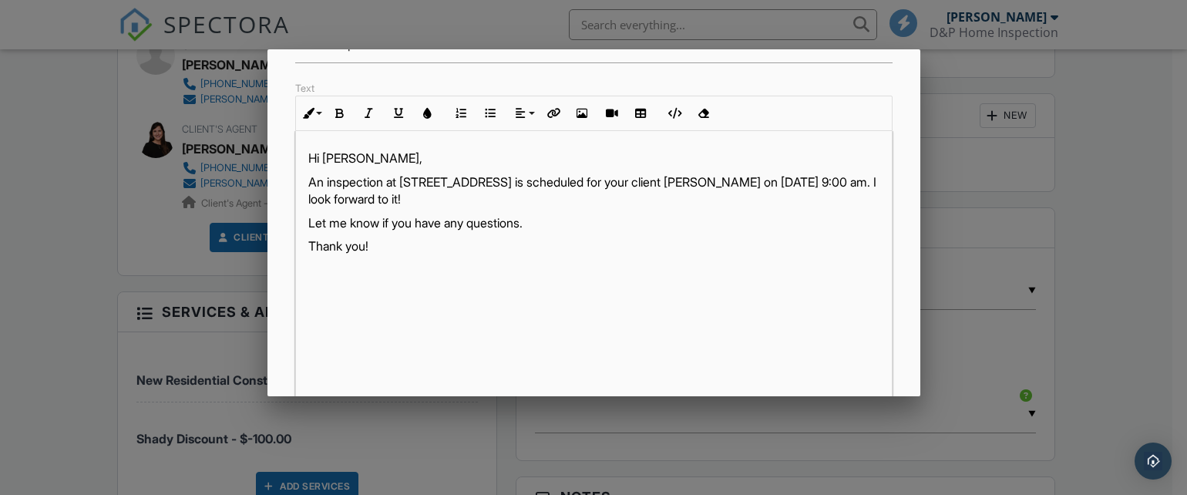
scroll to position [411, 0]
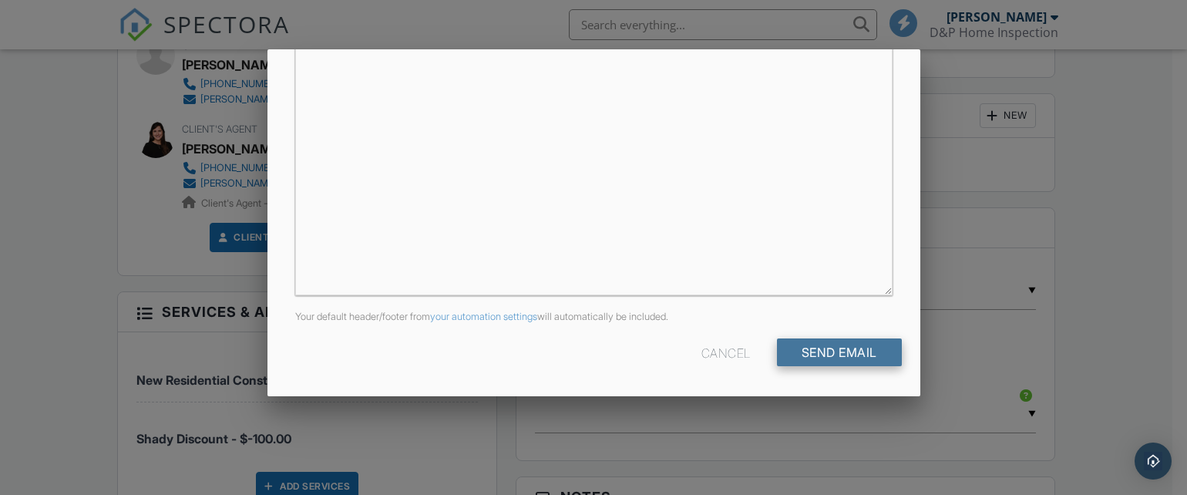
click at [875, 352] on input "Send Email" at bounding box center [839, 352] width 125 height 28
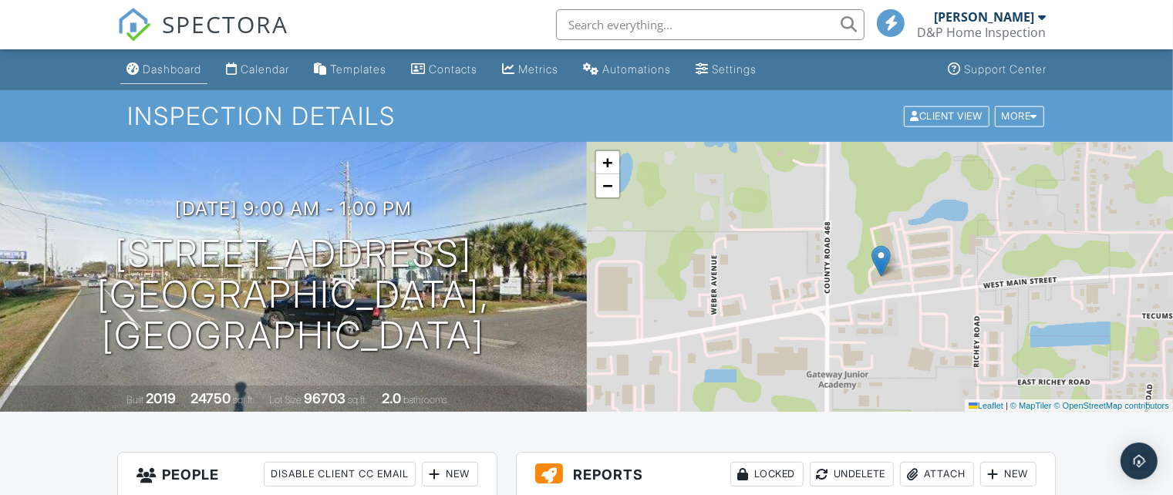
click at [161, 72] on div "Dashboard" at bounding box center [172, 68] width 59 height 13
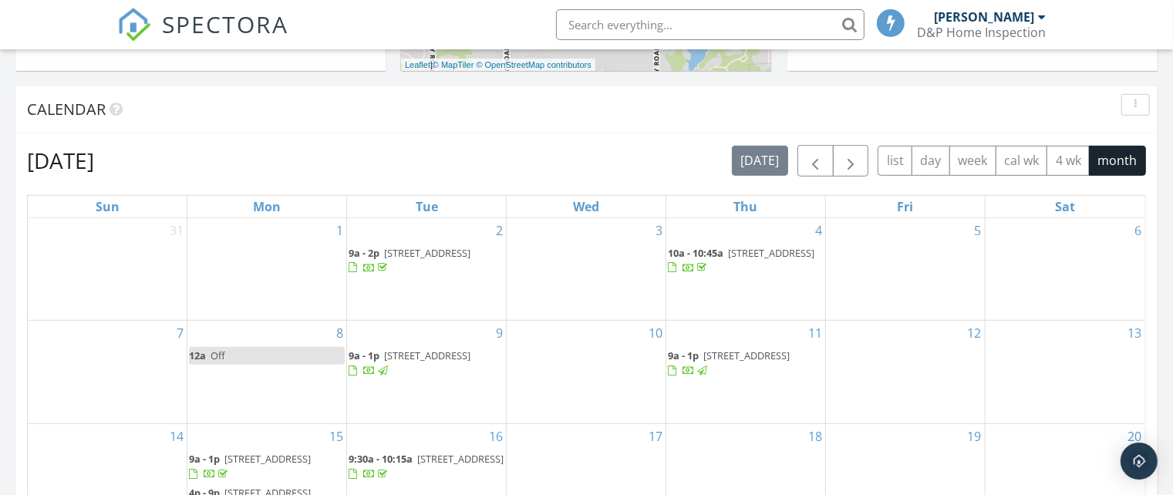
scroll to position [426, 0]
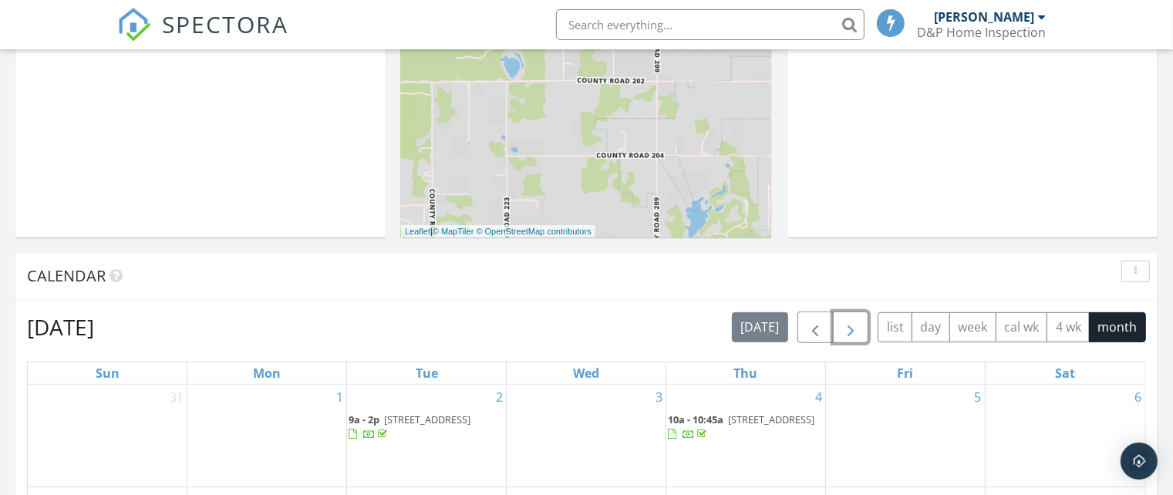
click at [849, 331] on span "button" at bounding box center [850, 327] width 19 height 19
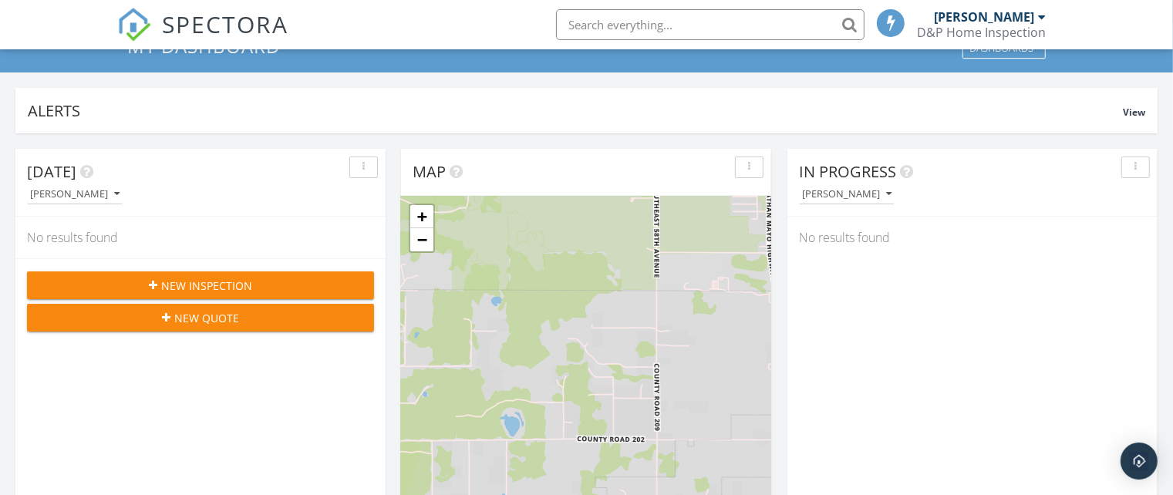
scroll to position [0, 0]
